Goal: Navigation & Orientation: Understand site structure

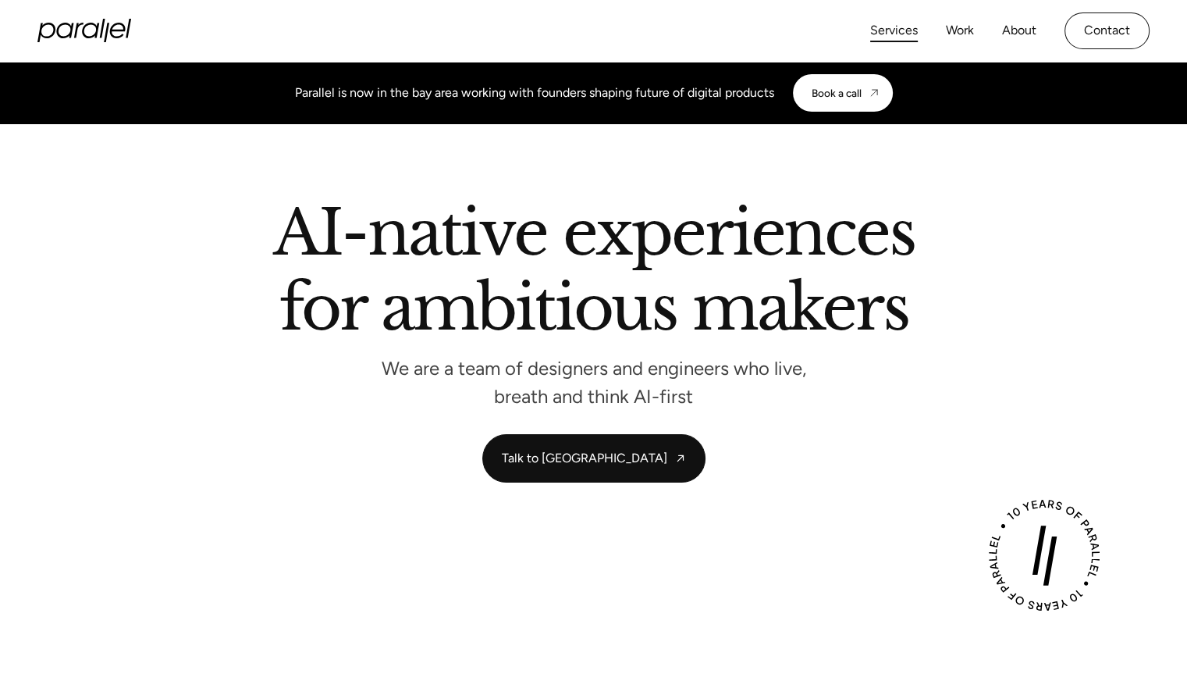
click at [898, 31] on link "Services" at bounding box center [894, 31] width 48 height 23
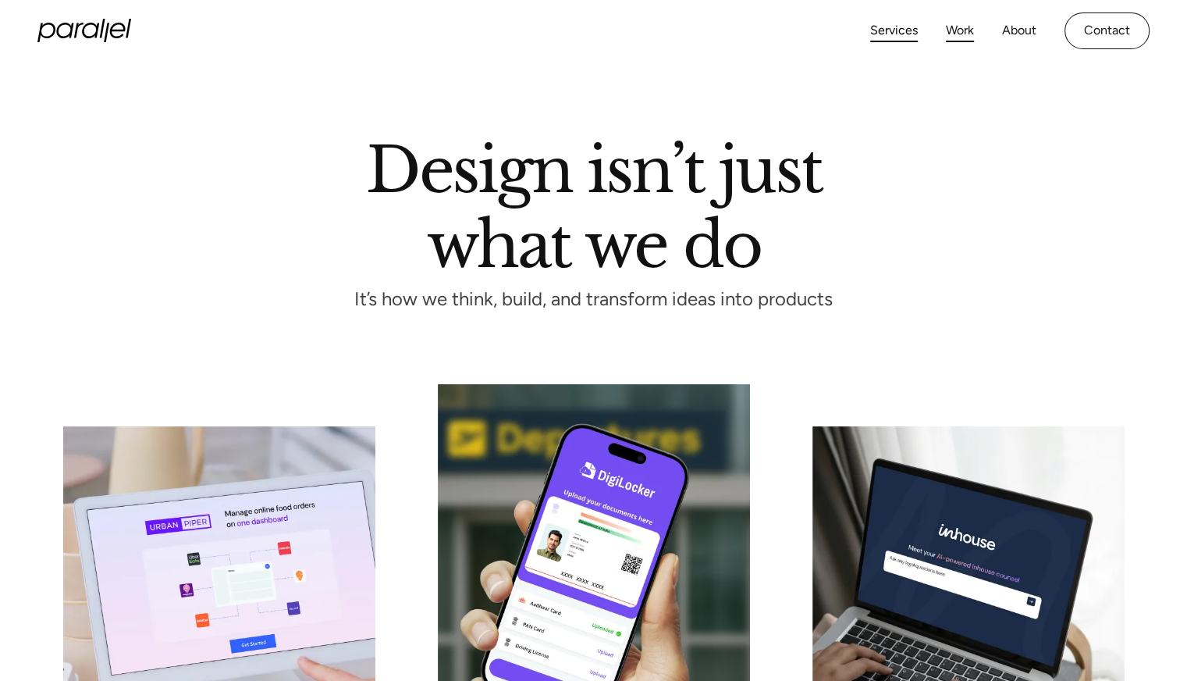
click at [961, 35] on link "Work" at bounding box center [960, 31] width 28 height 23
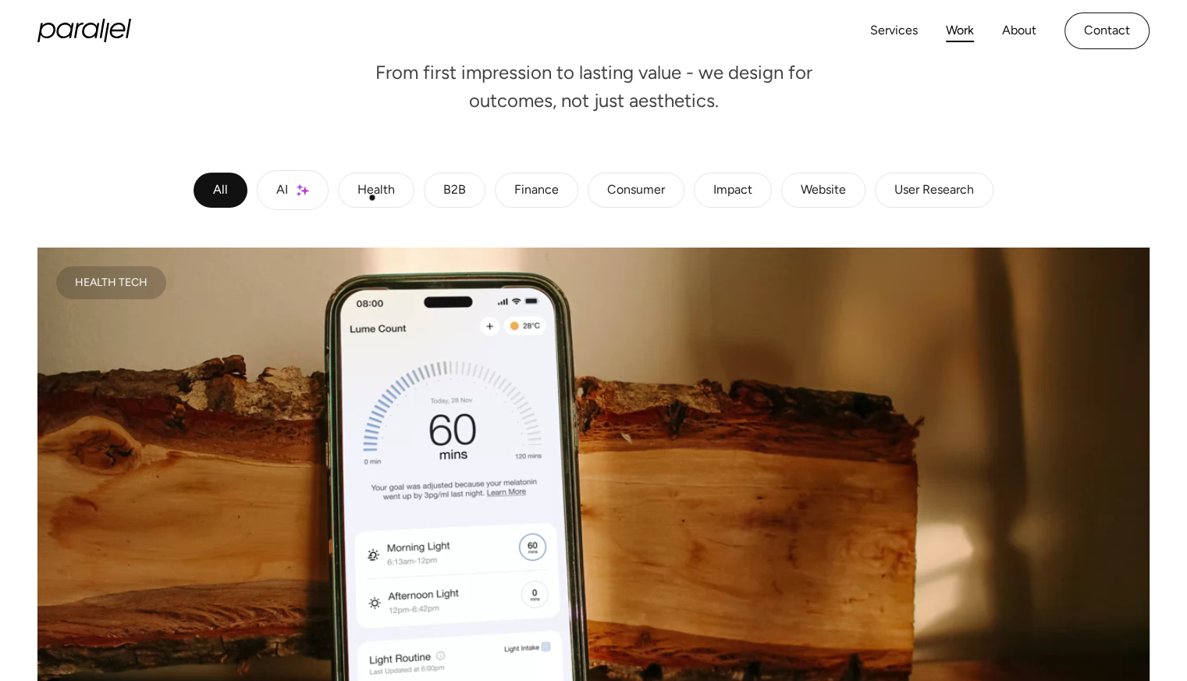
click at [372, 195] on div "Health" at bounding box center [375, 190] width 37 height 9
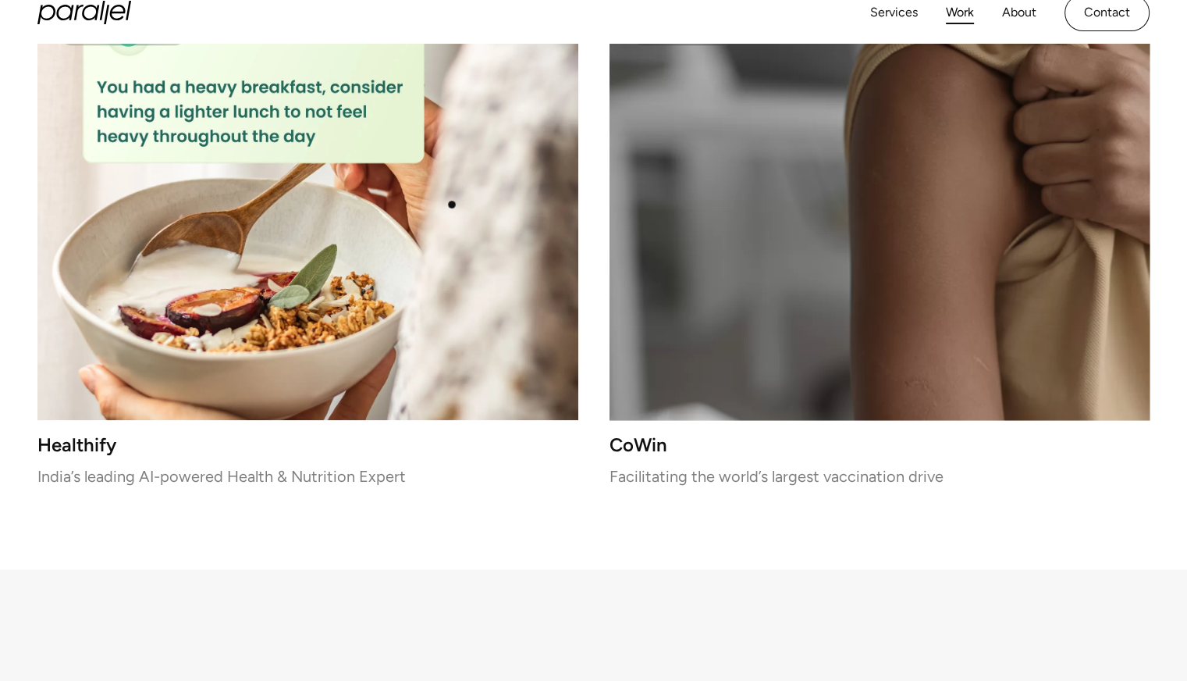
scroll to position [1099, 0]
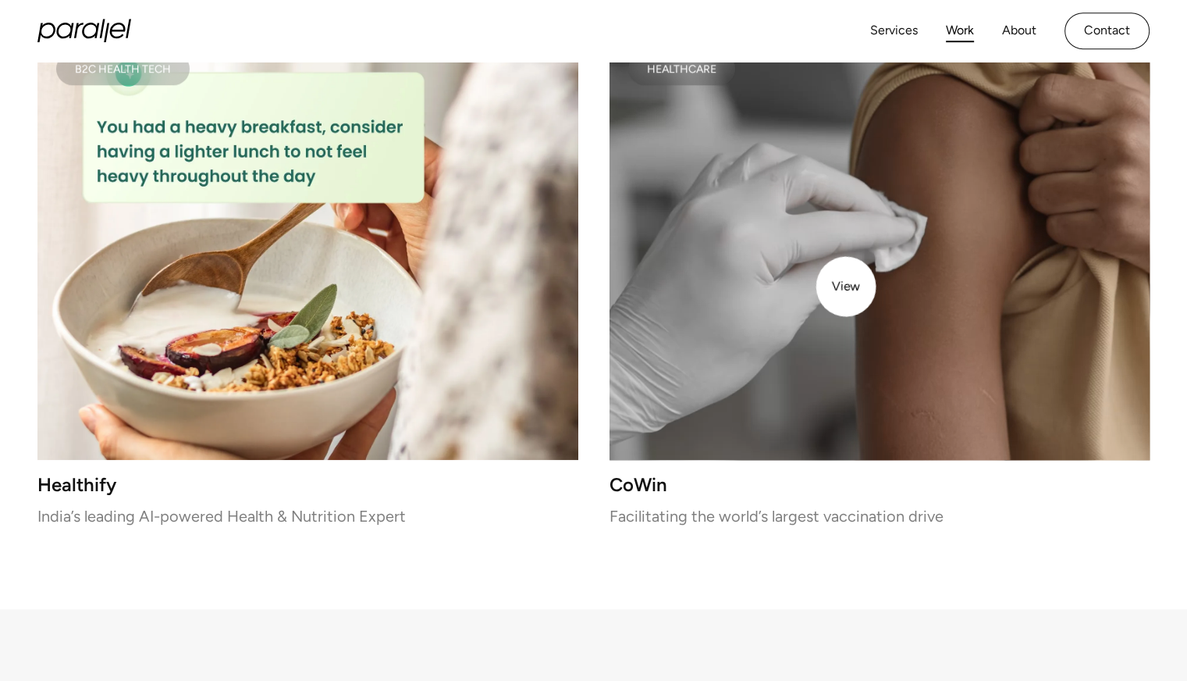
click at [846, 286] on video at bounding box center [880, 247] width 541 height 426
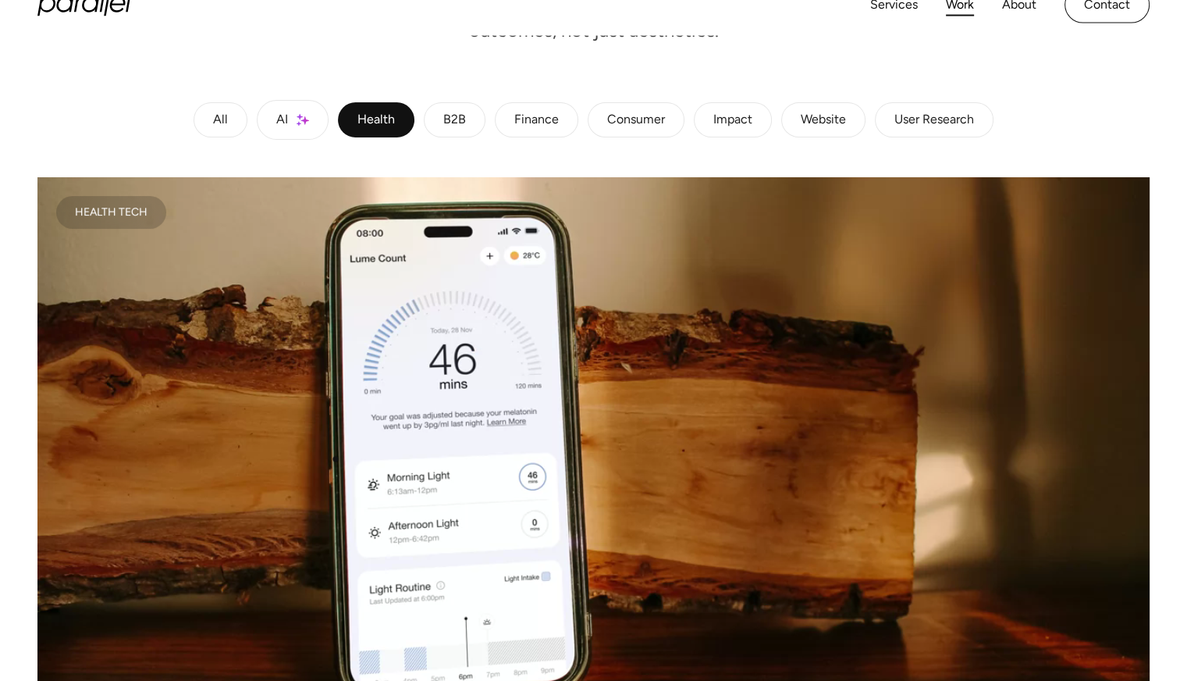
scroll to position [129, 0]
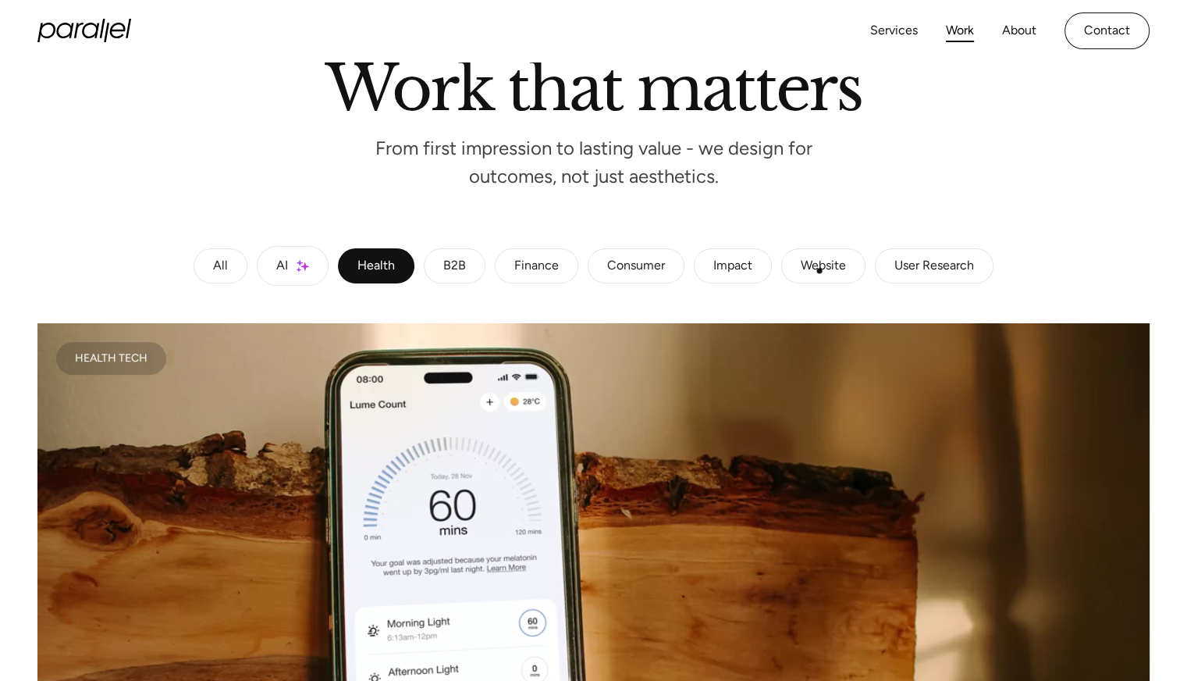
click at [819, 271] on div "Website" at bounding box center [823, 265] width 45 height 9
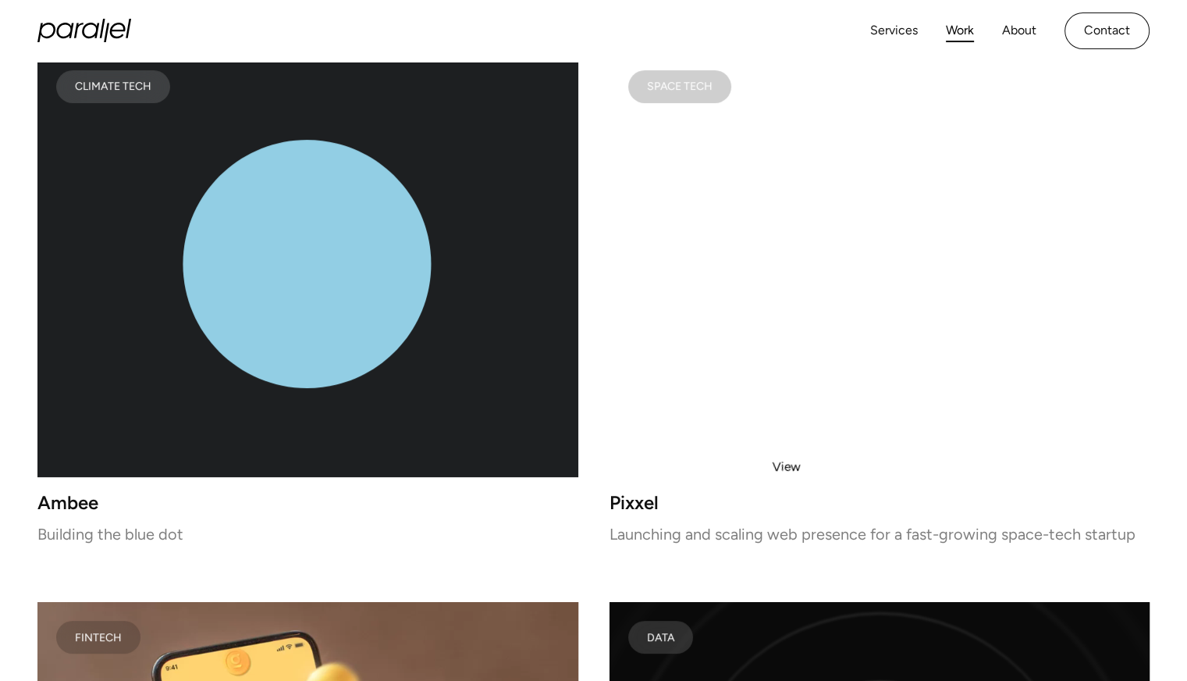
scroll to position [0, 0]
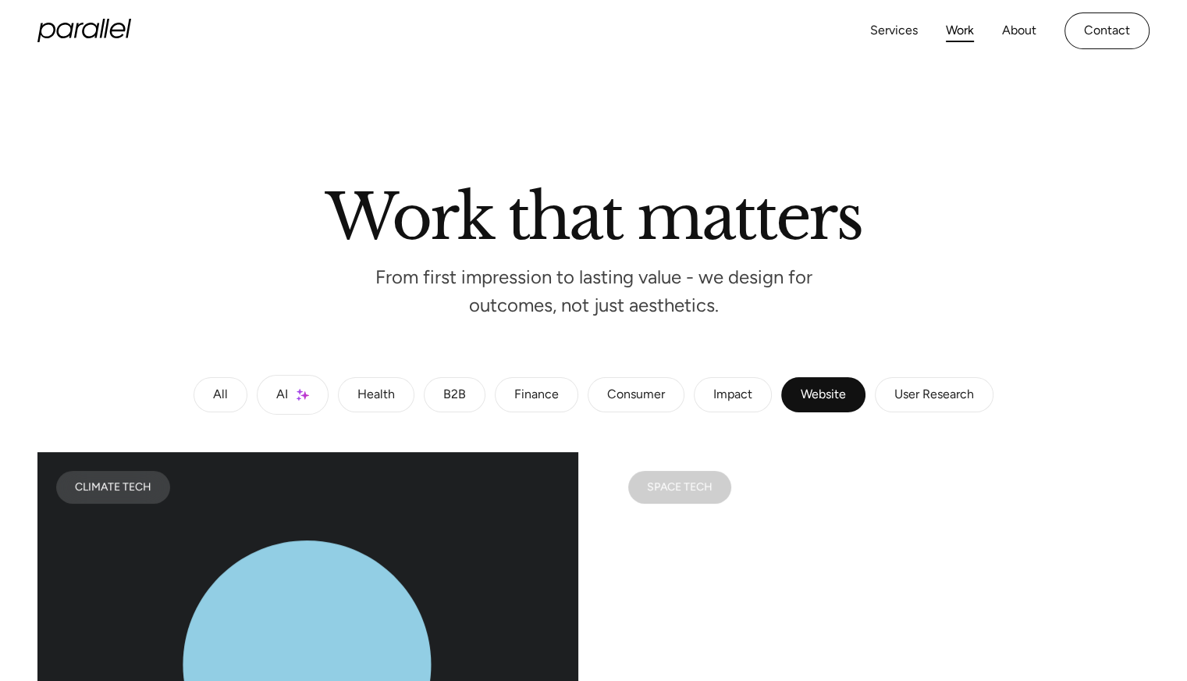
click at [76, 31] on icon "home" at bounding box center [78, 31] width 9 height 16
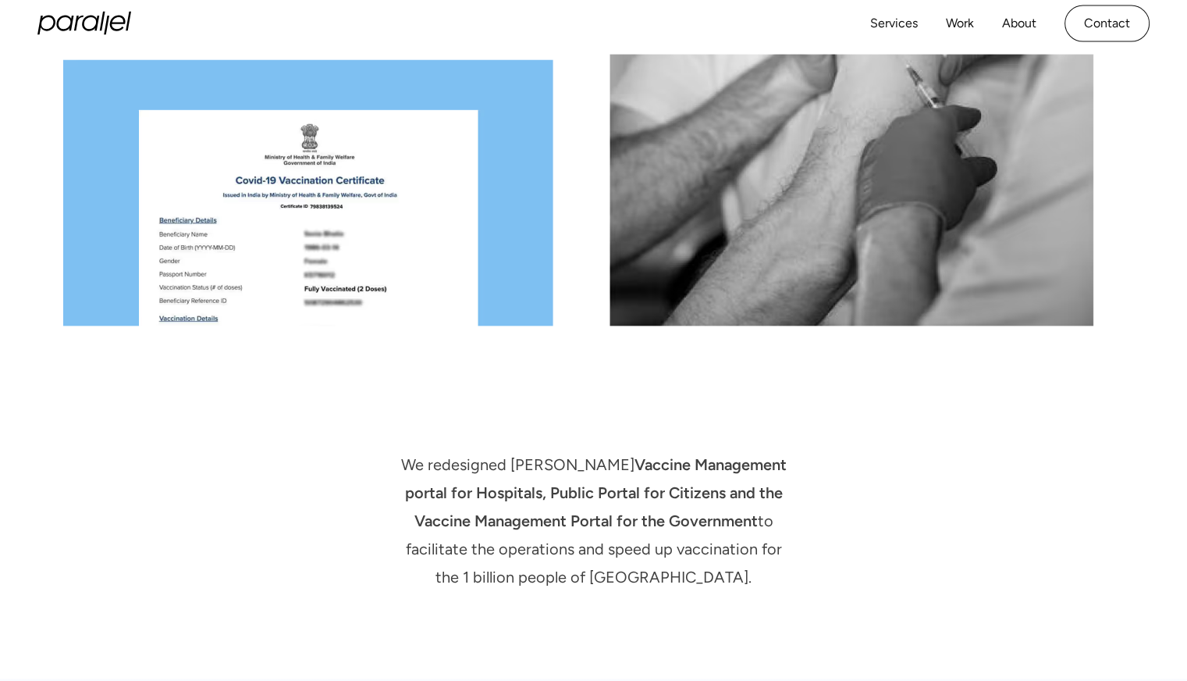
scroll to position [1750, 0]
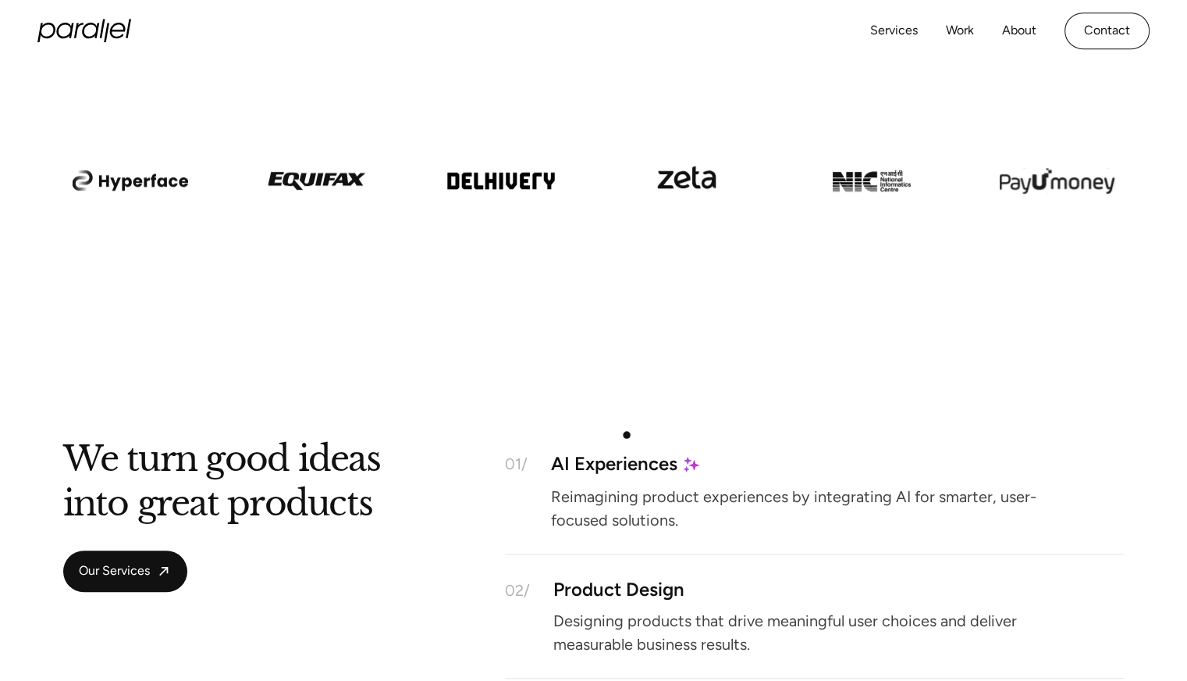
scroll to position [1046, 0]
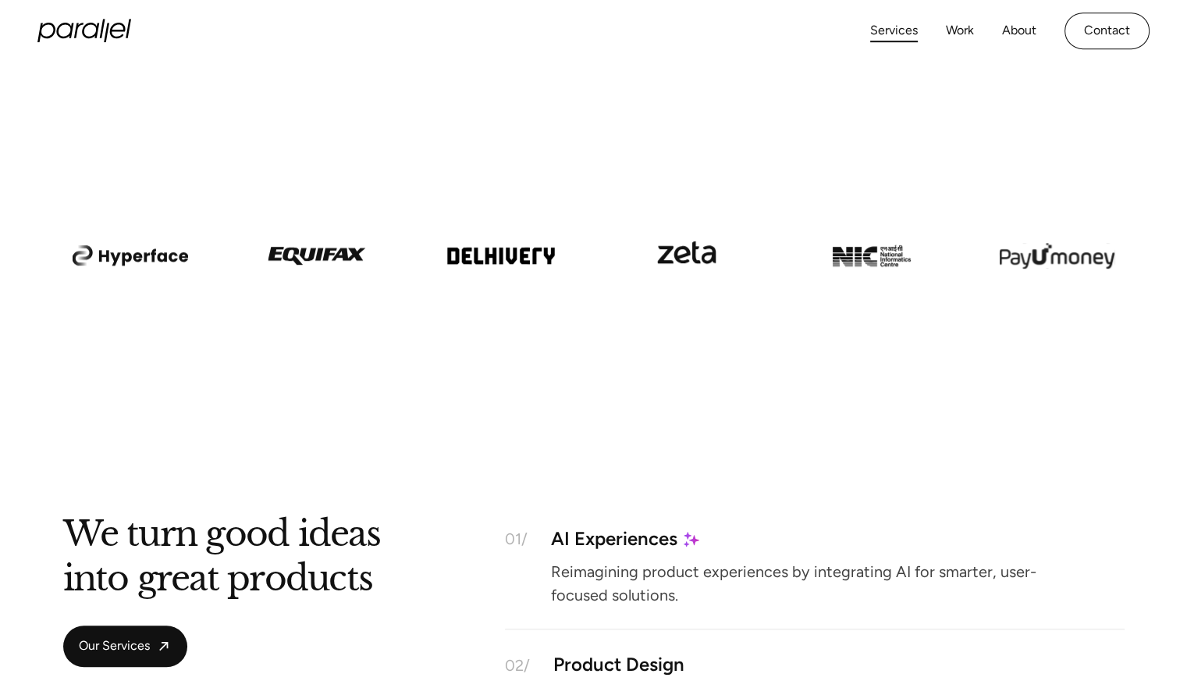
click at [881, 27] on link "Services" at bounding box center [894, 31] width 48 height 23
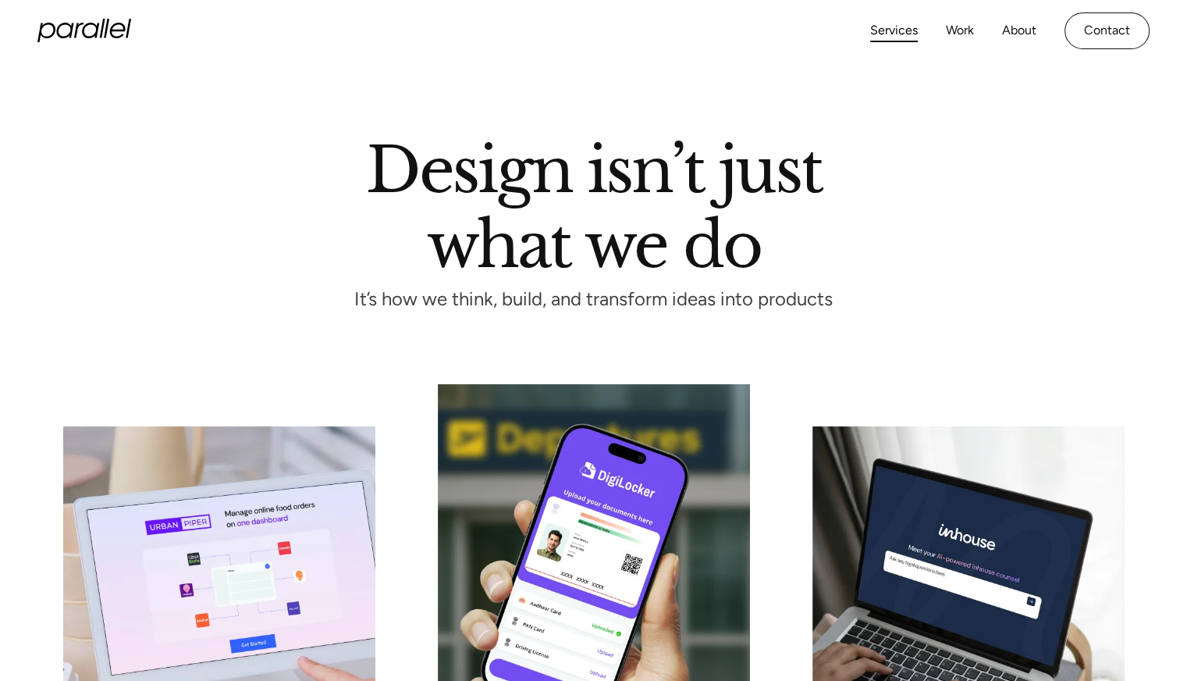
drag, startPoint x: 86, startPoint y: 48, endPoint x: 91, endPoint y: 38, distance: 10.5
click at [91, 38] on div "Services Work About Careers Contact LinkedIn Twitter (X)" at bounding box center [593, 31] width 1112 height 62
click at [91, 38] on icon "home" at bounding box center [84, 30] width 94 height 23
